Goal: Check status: Check status

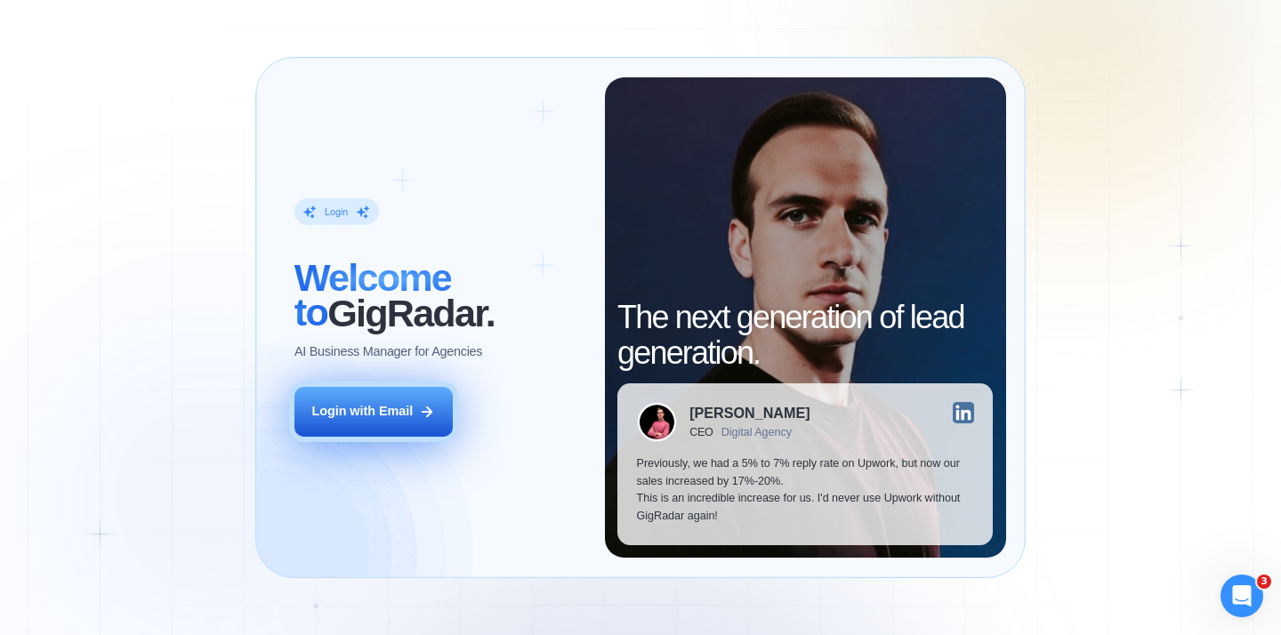
click at [442, 395] on button "Login with Email" at bounding box center [373, 412] width 158 height 50
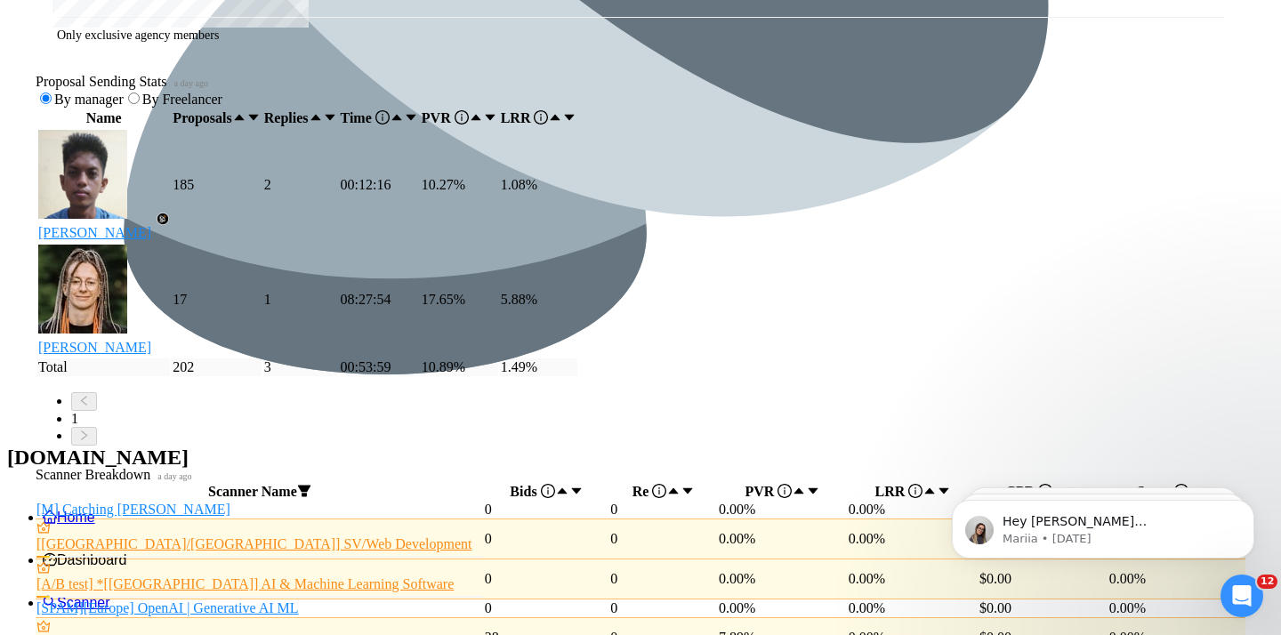
scroll to position [919, 0]
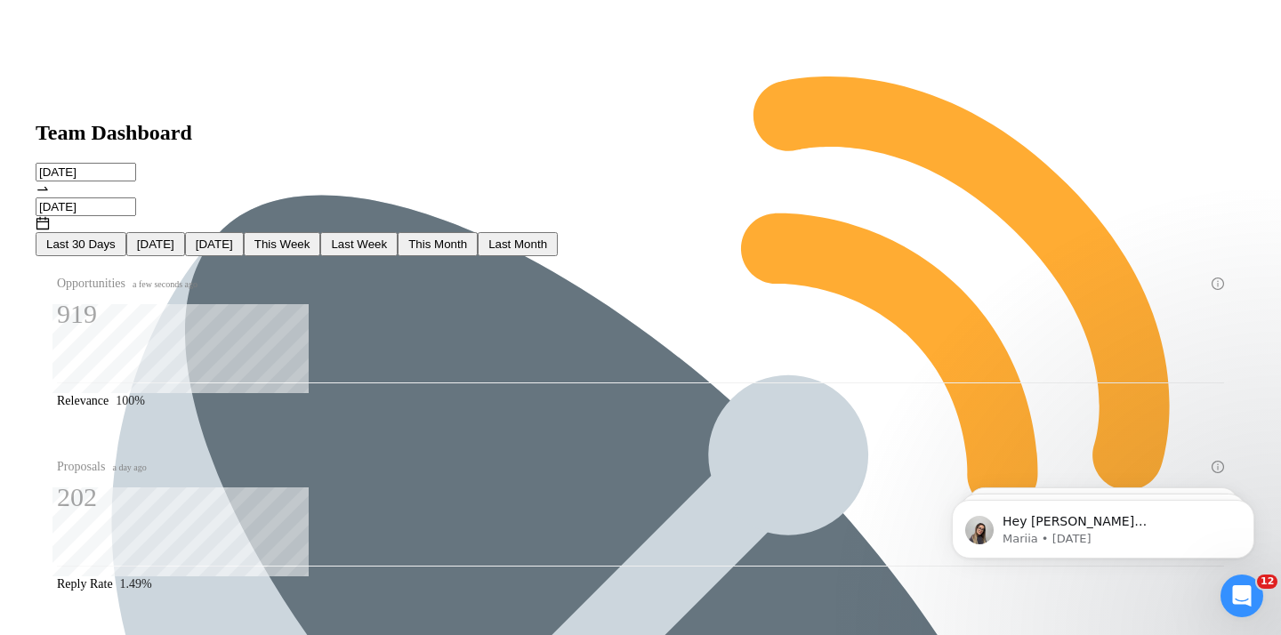
click at [387, 237] on span "Last Week" at bounding box center [359, 243] width 56 height 13
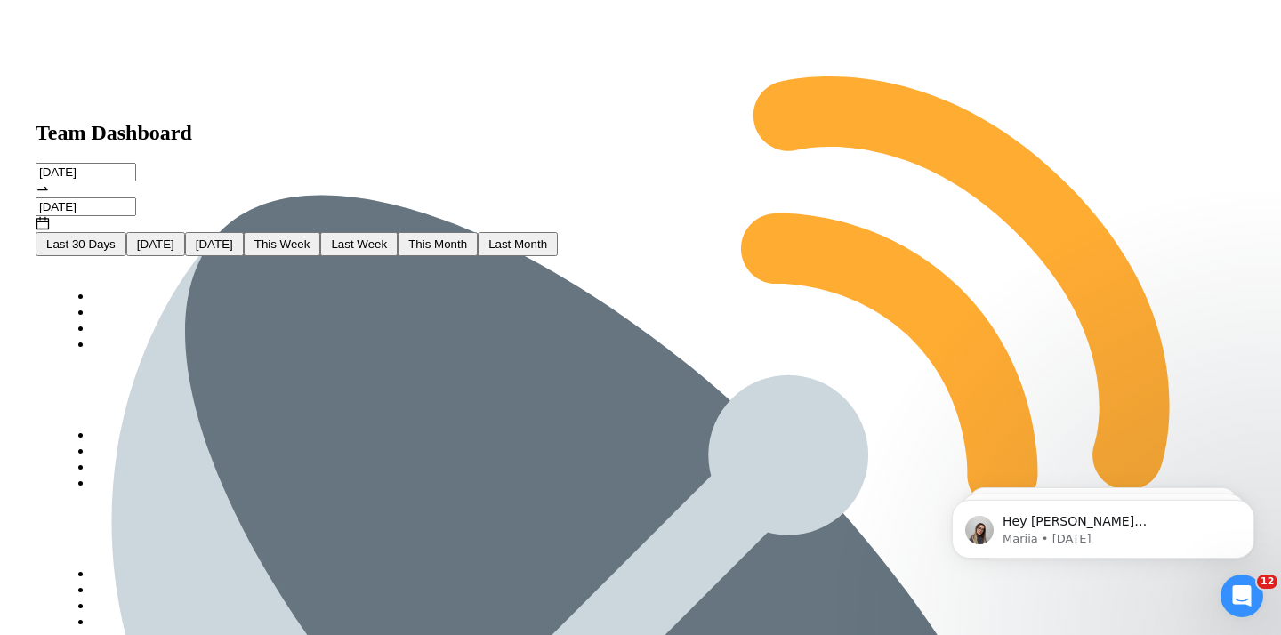
type input "2025-08-25"
type input "2025-08-31"
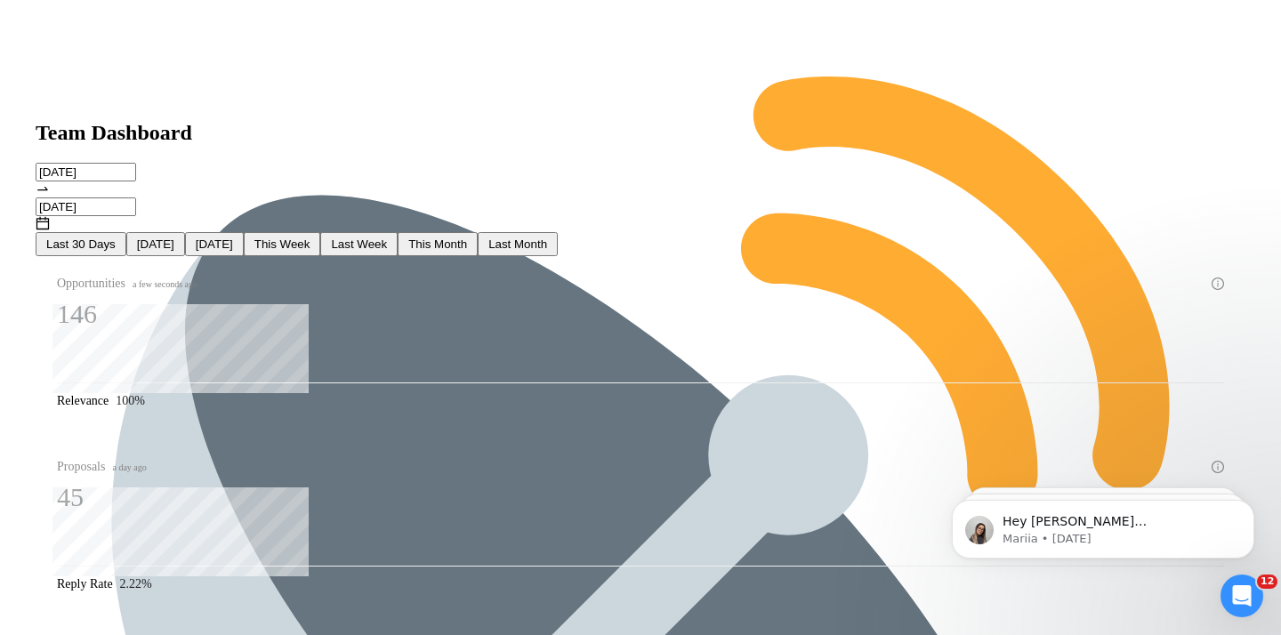
click at [467, 237] on span "This Month" at bounding box center [437, 243] width 59 height 13
type input "2025-09-01"
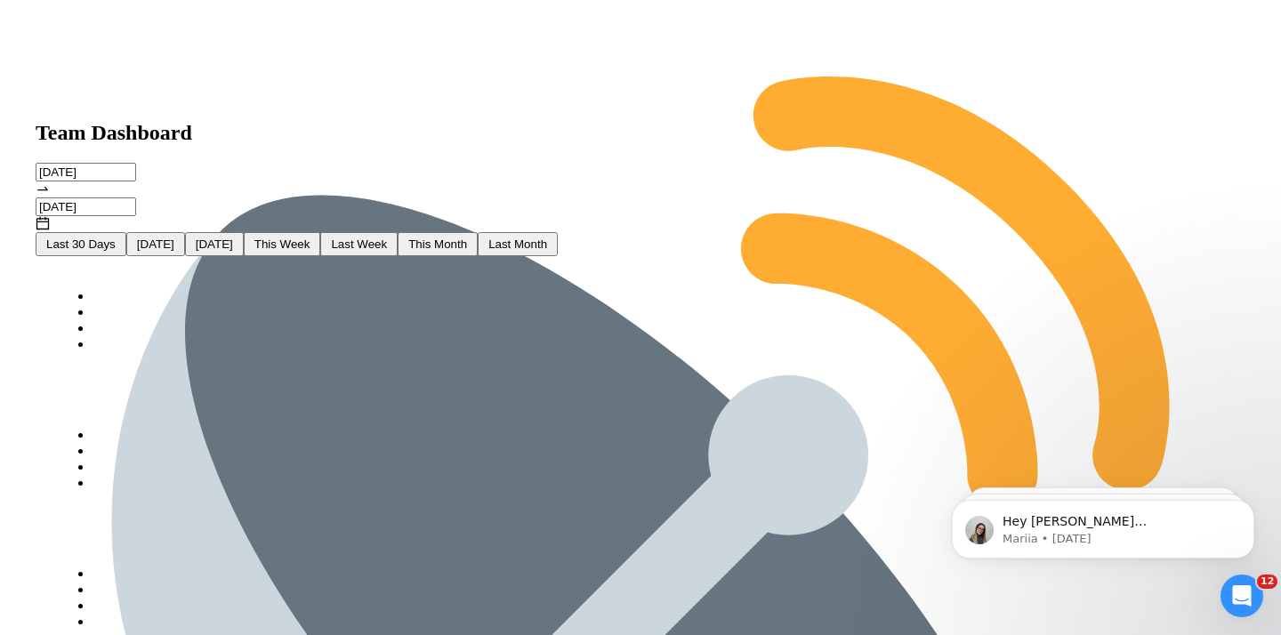
click at [467, 237] on span "This Month" at bounding box center [437, 243] width 59 height 13
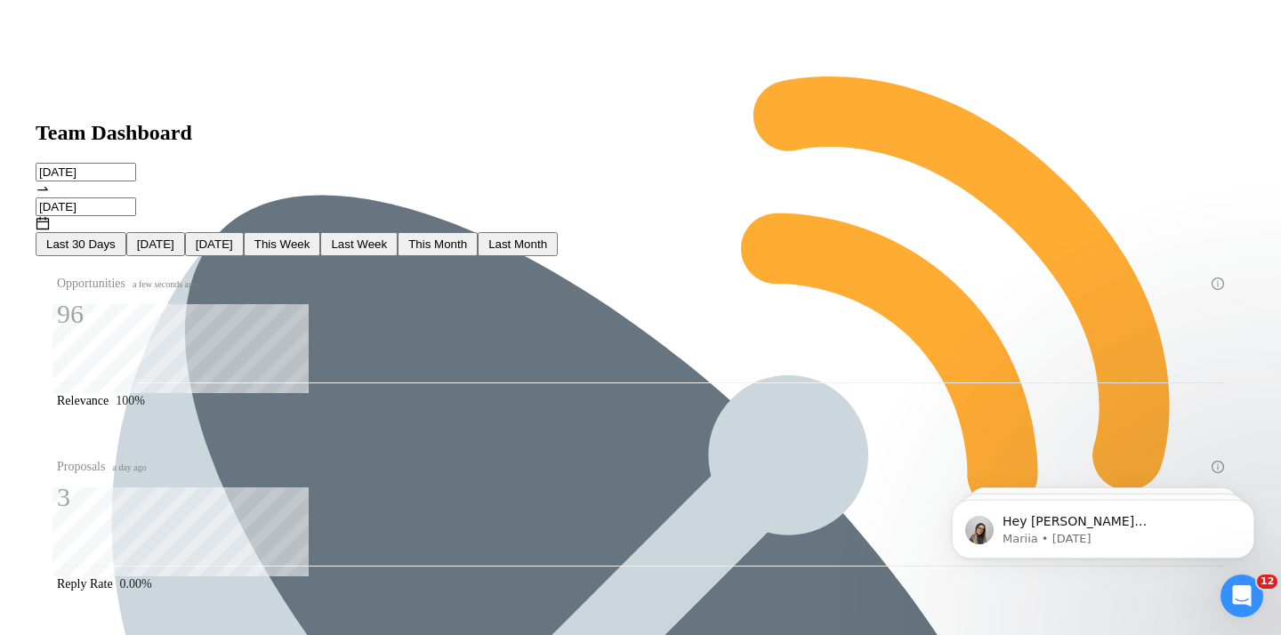
click at [310, 237] on span "This Week" at bounding box center [282, 243] width 56 height 13
type input "2025-09-07"
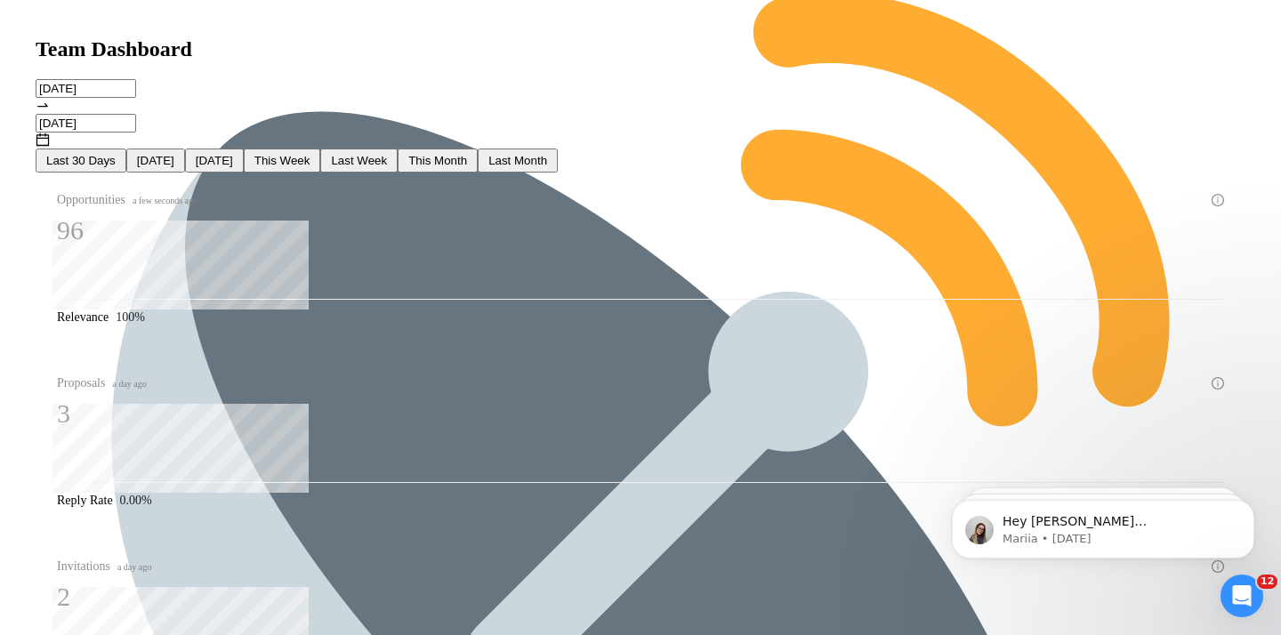
scroll to position [86, 0]
